Goal: Information Seeking & Learning: Compare options

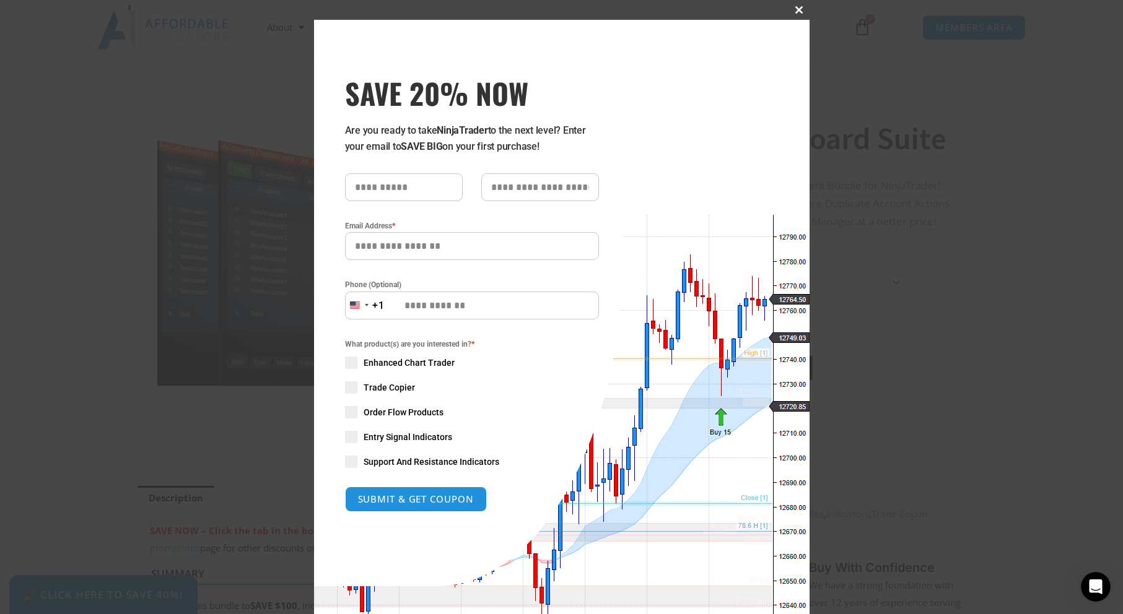
click at [798, 6] on button "Close this module" at bounding box center [800, 10] width 20 height 20
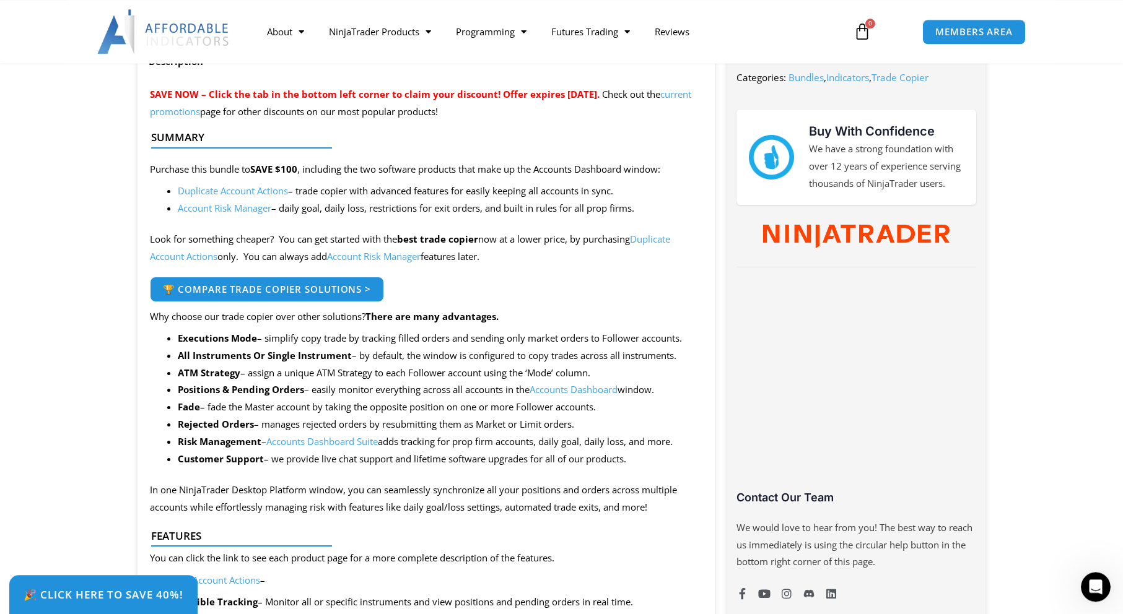
scroll to position [505, 0]
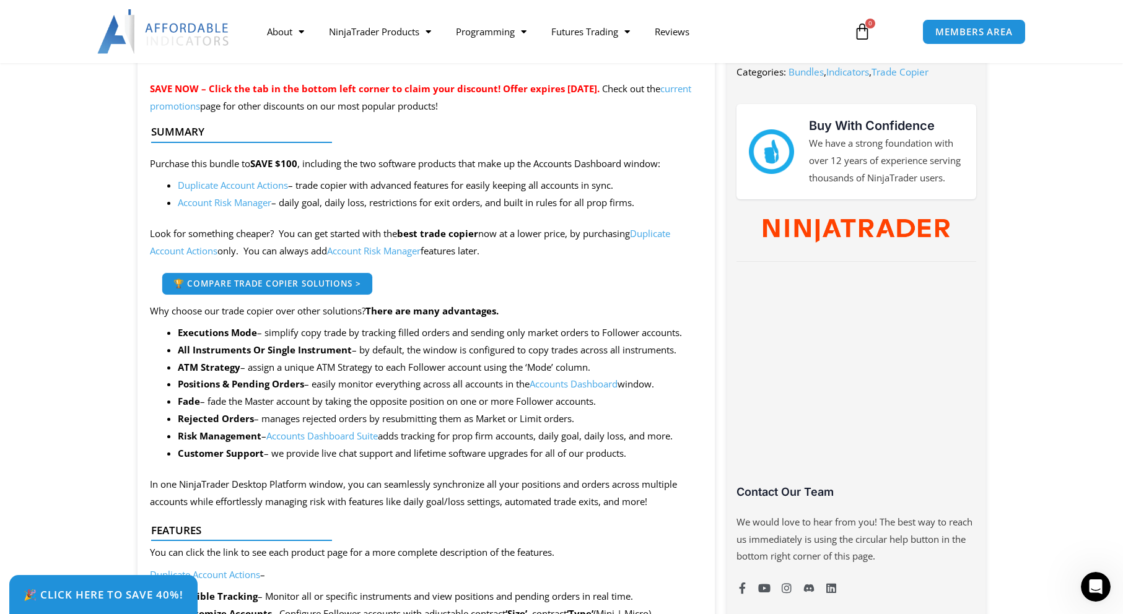
click at [297, 284] on span "🏆 Compare Trade Copier Solutions >" at bounding box center [267, 283] width 188 height 9
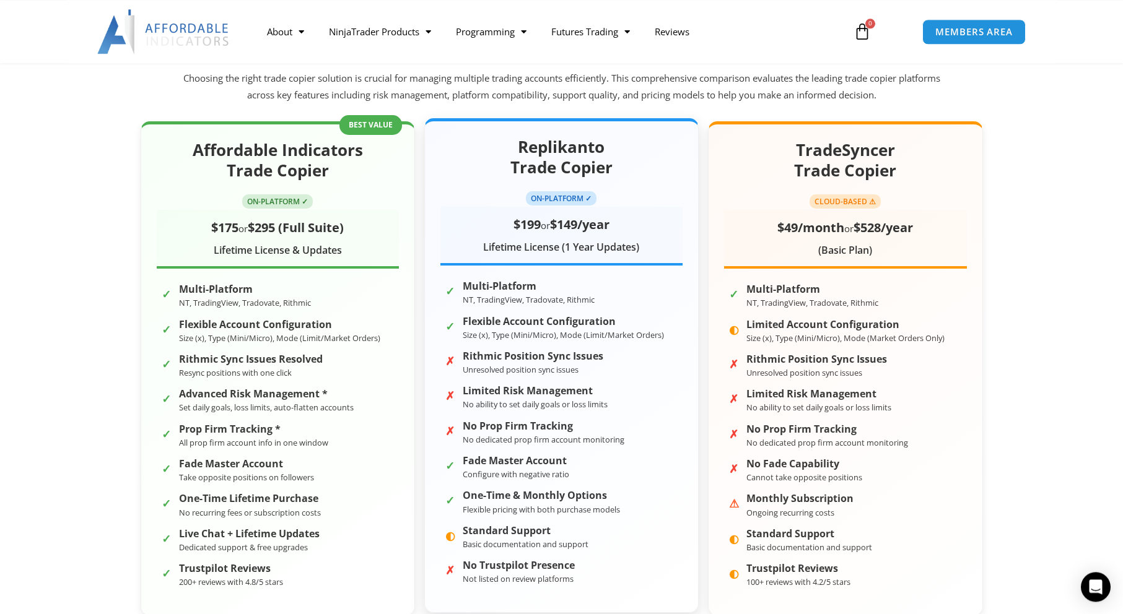
scroll to position [190, 0]
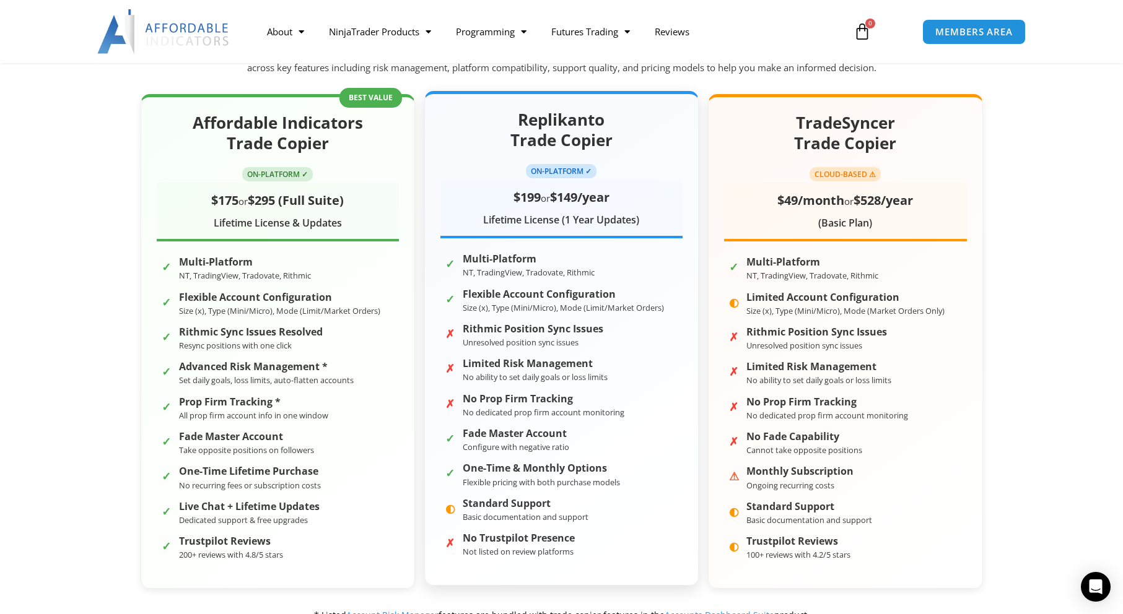
click at [523, 437] on strong "Fade Master Account" at bounding box center [516, 434] width 107 height 12
drag, startPoint x: 559, startPoint y: 167, endPoint x: 565, endPoint y: 140, distance: 27.9
click at [560, 166] on span "ON-PLATFORM ✓" at bounding box center [561, 171] width 71 height 14
click at [565, 139] on h2 "Replikanto Trade Copier" at bounding box center [561, 131] width 242 height 42
click at [549, 216] on div "Lifetime License (1 Year Updates)" at bounding box center [561, 220] width 242 height 19
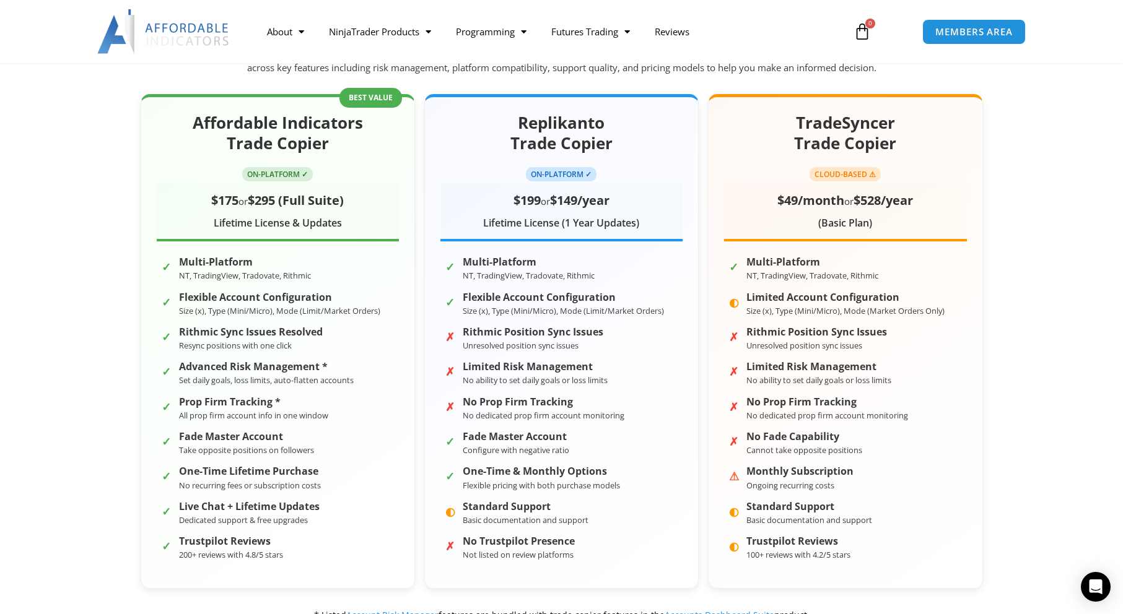
click at [84, 360] on section "Affordable Indicators Trade Copier ON-PLATFORM ✓ $175 or $295 (Full Suite) Life…" at bounding box center [561, 359] width 1123 height 567
click at [115, 346] on div "Affordable Indicators Trade Copier ON-PLATFORM ✓ $175 or $295 (Full Suite) Life…" at bounding box center [561, 359] width 917 height 554
click at [62, 156] on section "Affordable Indicators Trade Copier ON-PLATFORM ✓ $175 or $295 (Full Suite) Life…" at bounding box center [561, 359] width 1123 height 567
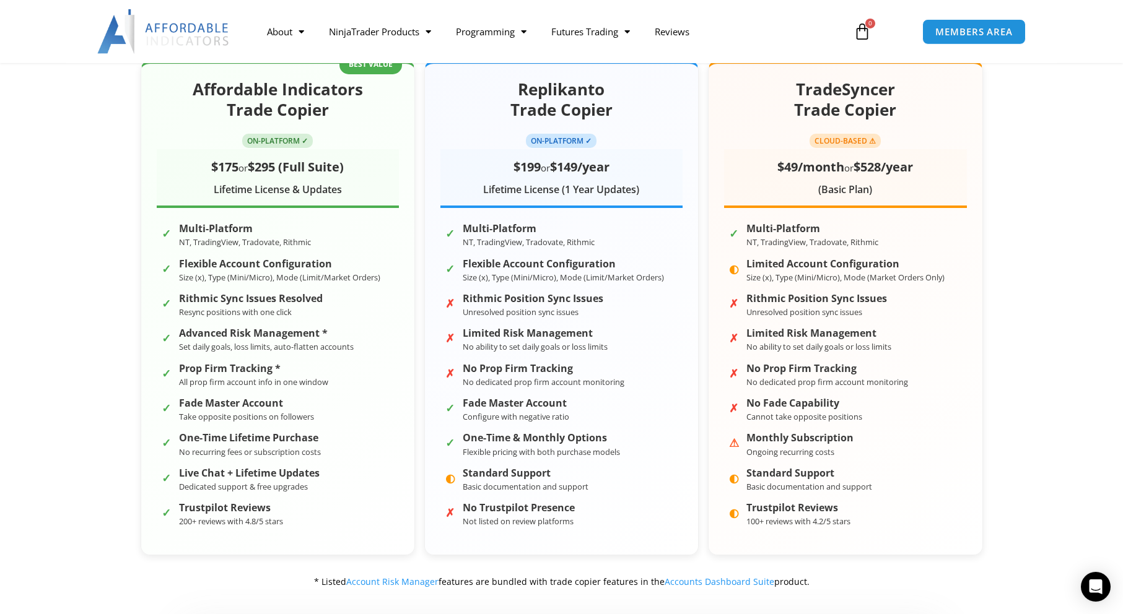
scroll to position [253, 0]
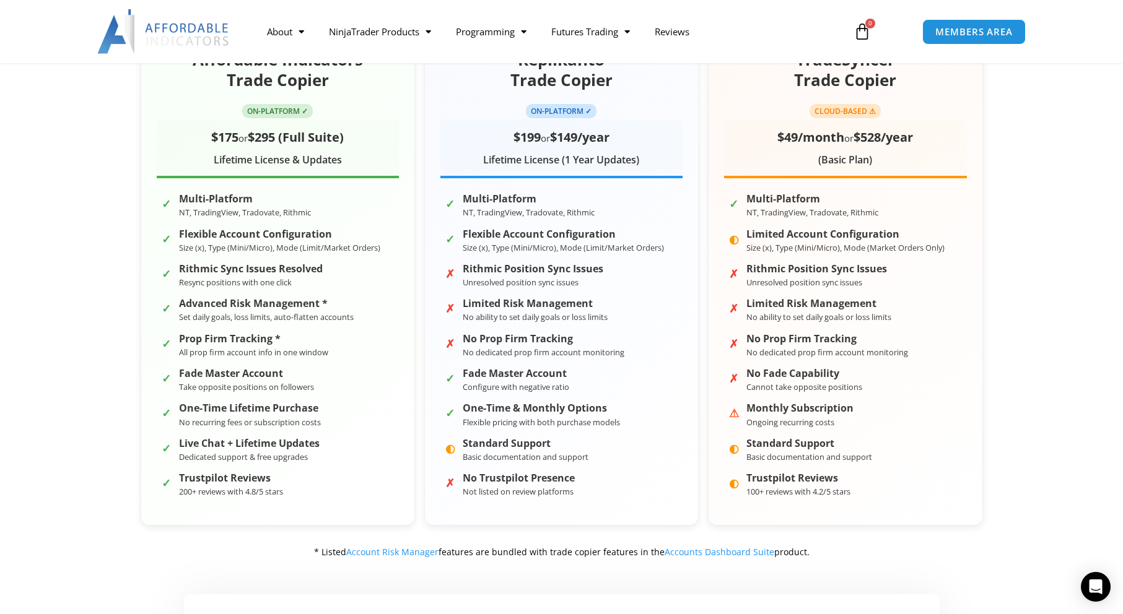
click at [1014, 476] on div "Affordable Indicators Trade Copier ON-PLATFORM ✓ $175 or $295 (Full Suite) Life…" at bounding box center [561, 296] width 917 height 554
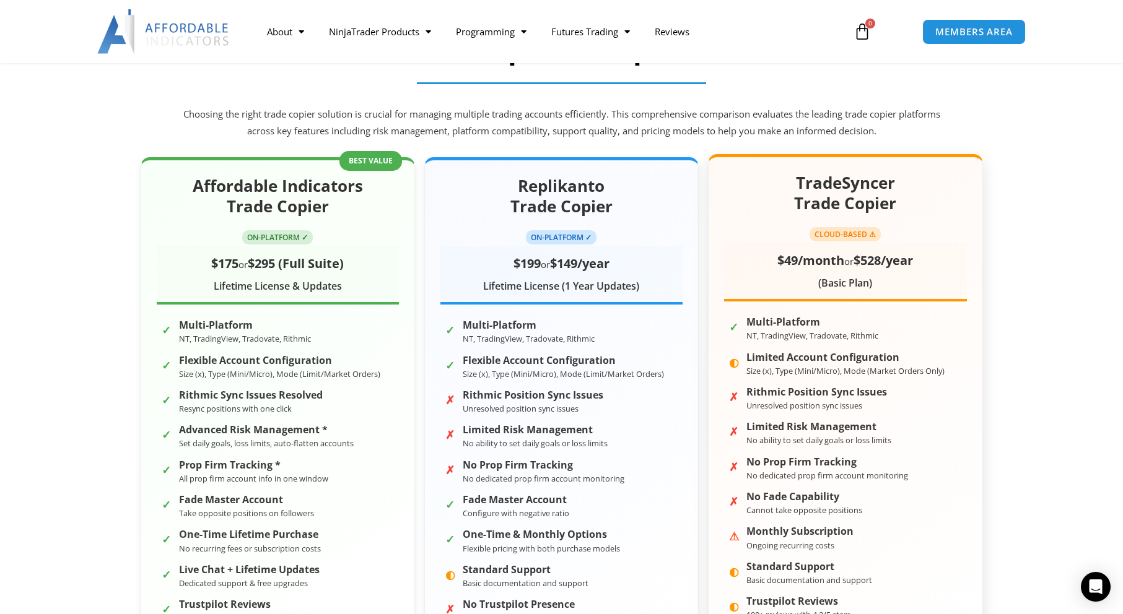
scroll to position [190, 0]
